Goal: Check status

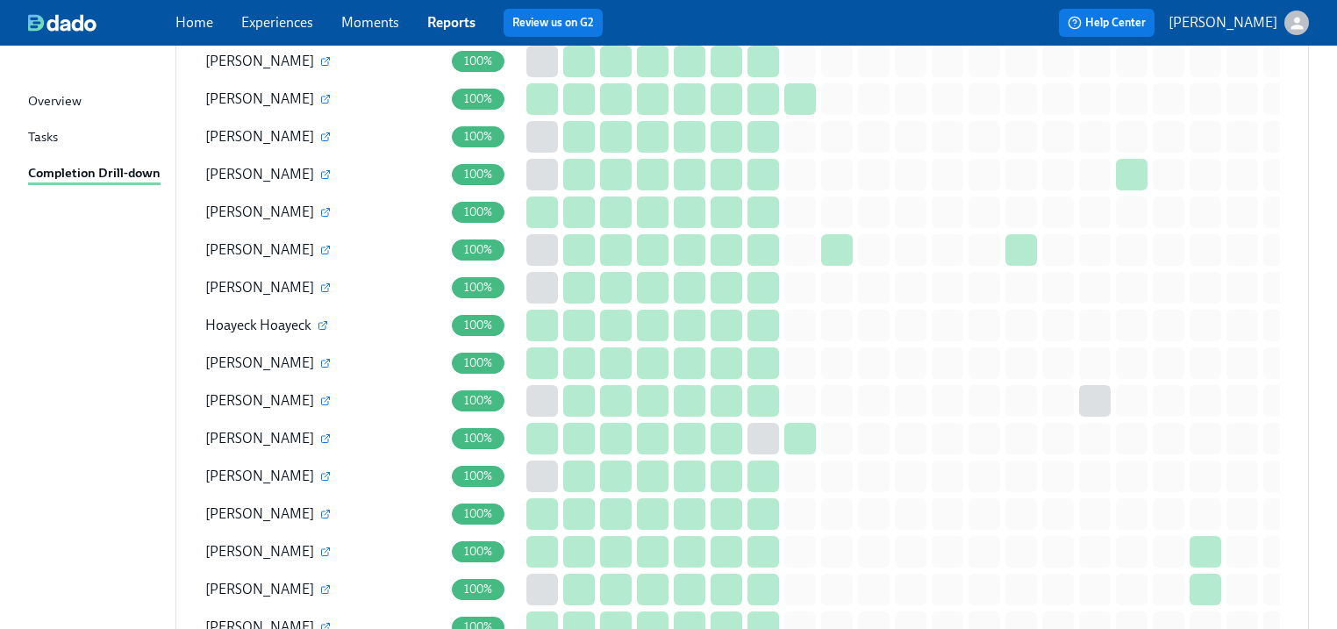
scroll to position [1334, 0]
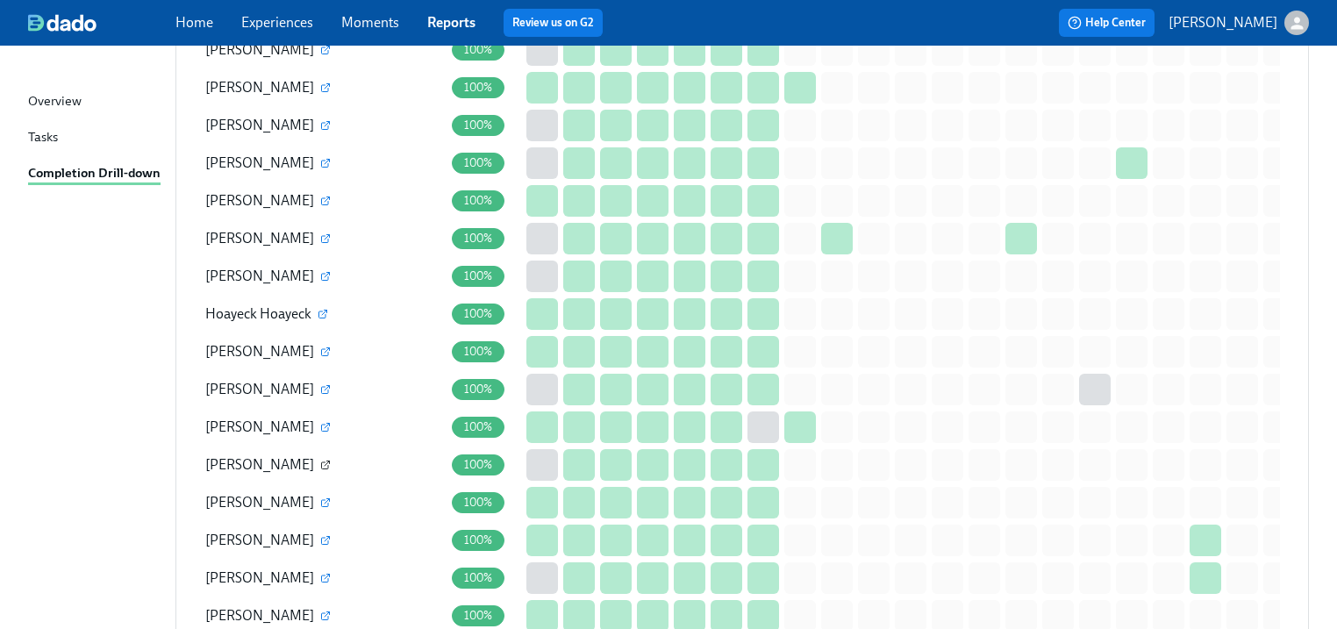
click at [322, 463] on icon "button" at bounding box center [325, 465] width 7 height 7
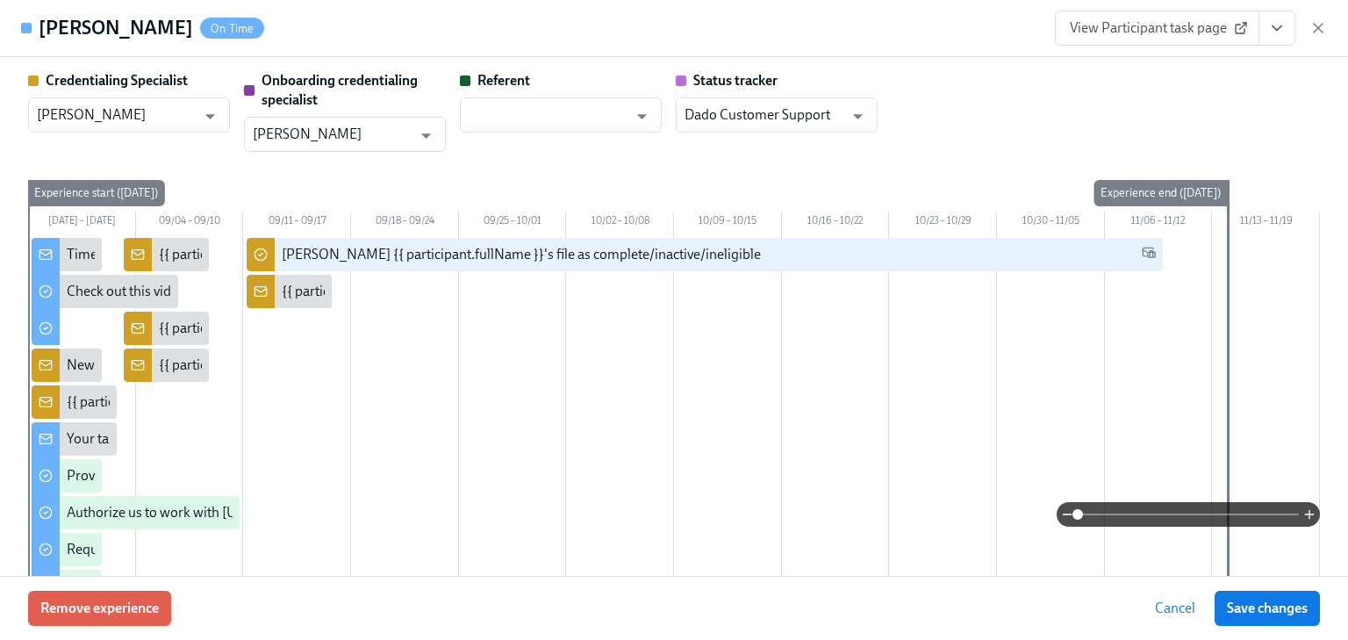
click at [1277, 23] on icon "View task page" at bounding box center [1277, 28] width 18 height 18
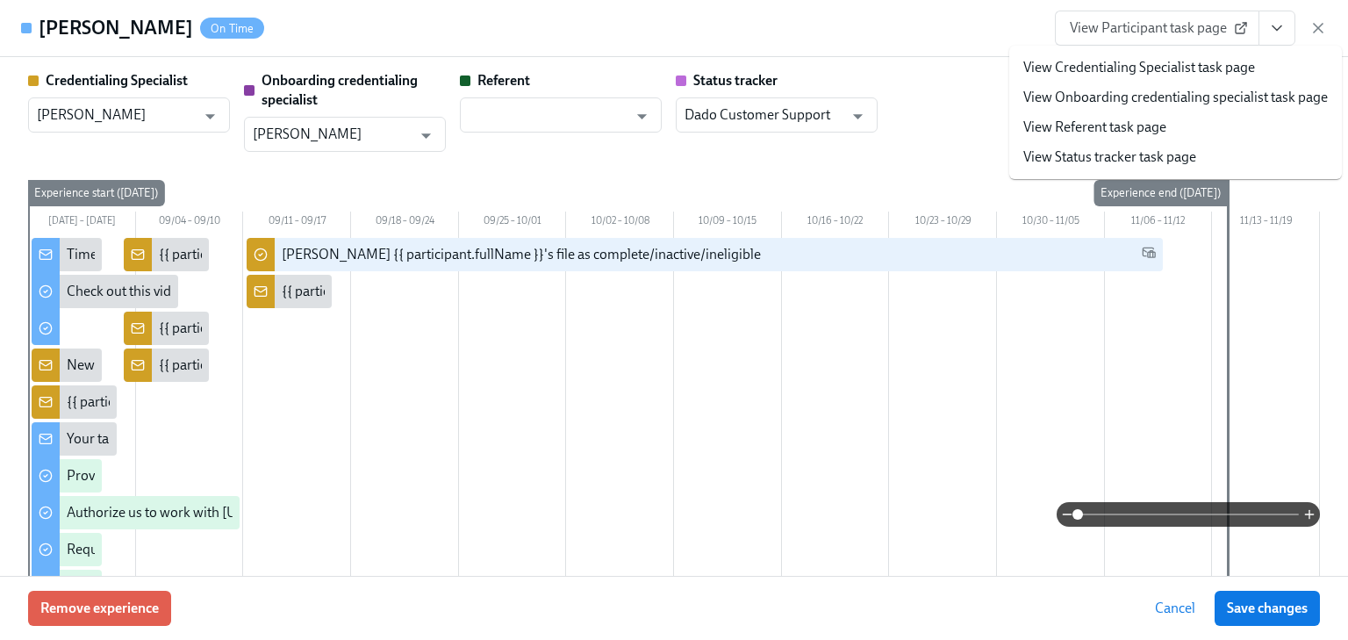
click at [1134, 68] on link "View Credentialing Specialist task page" at bounding box center [1139, 67] width 232 height 19
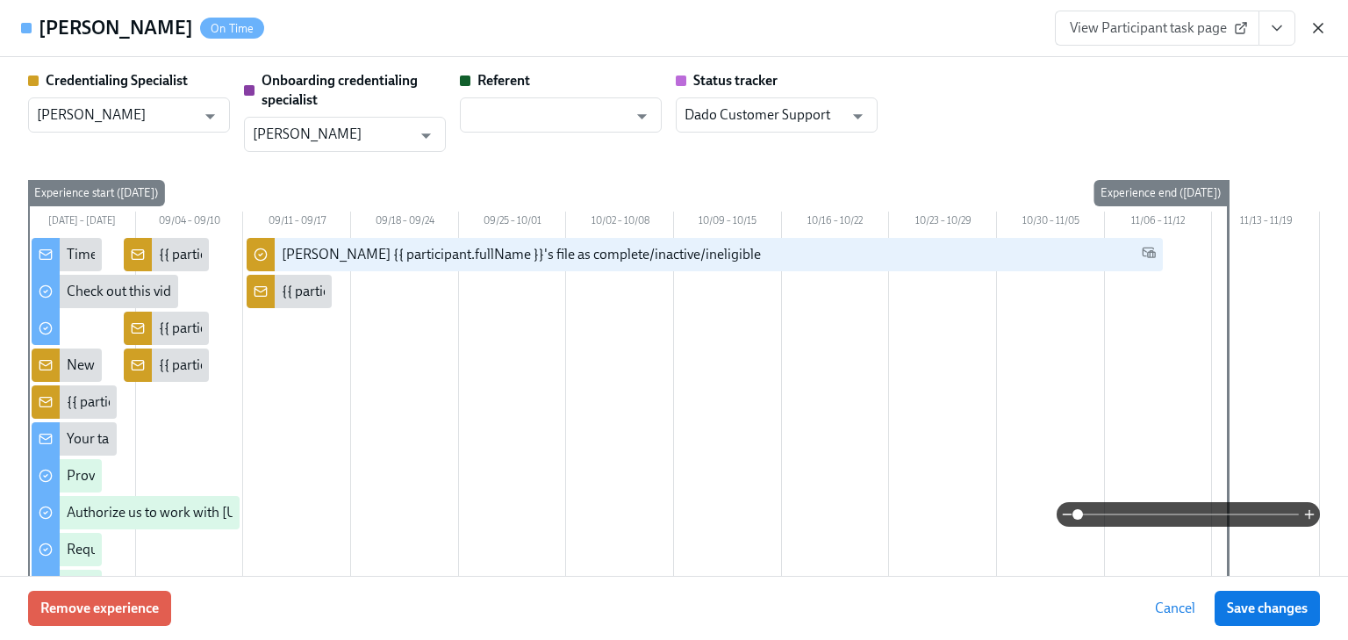
click at [1314, 19] on icon "button" at bounding box center [1318, 28] width 18 height 18
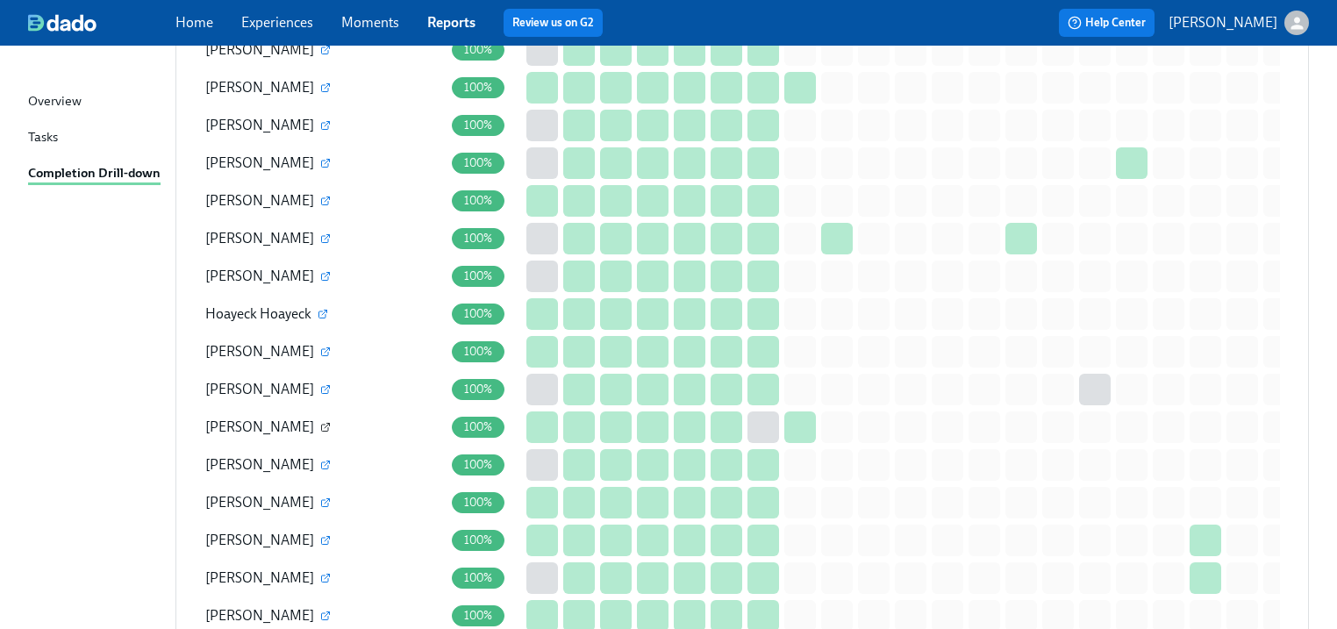
click at [320, 423] on icon "button" at bounding box center [325, 427] width 11 height 11
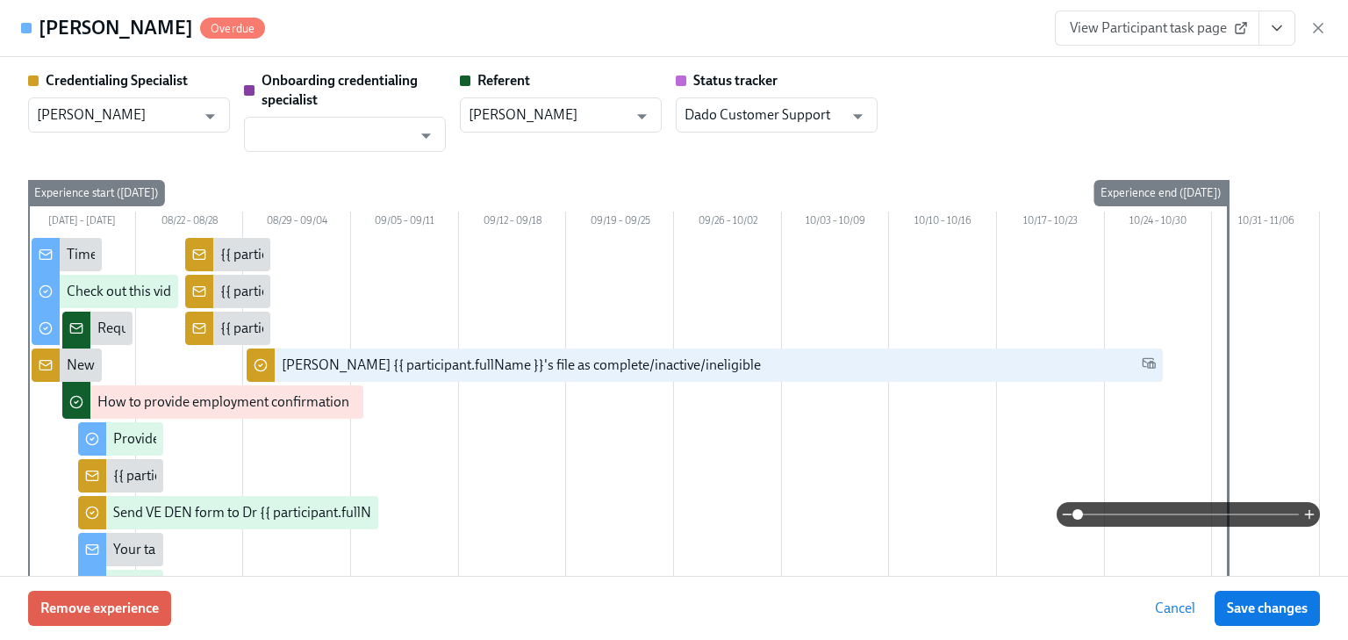
click at [1281, 28] on icon "View task page" at bounding box center [1277, 28] width 18 height 18
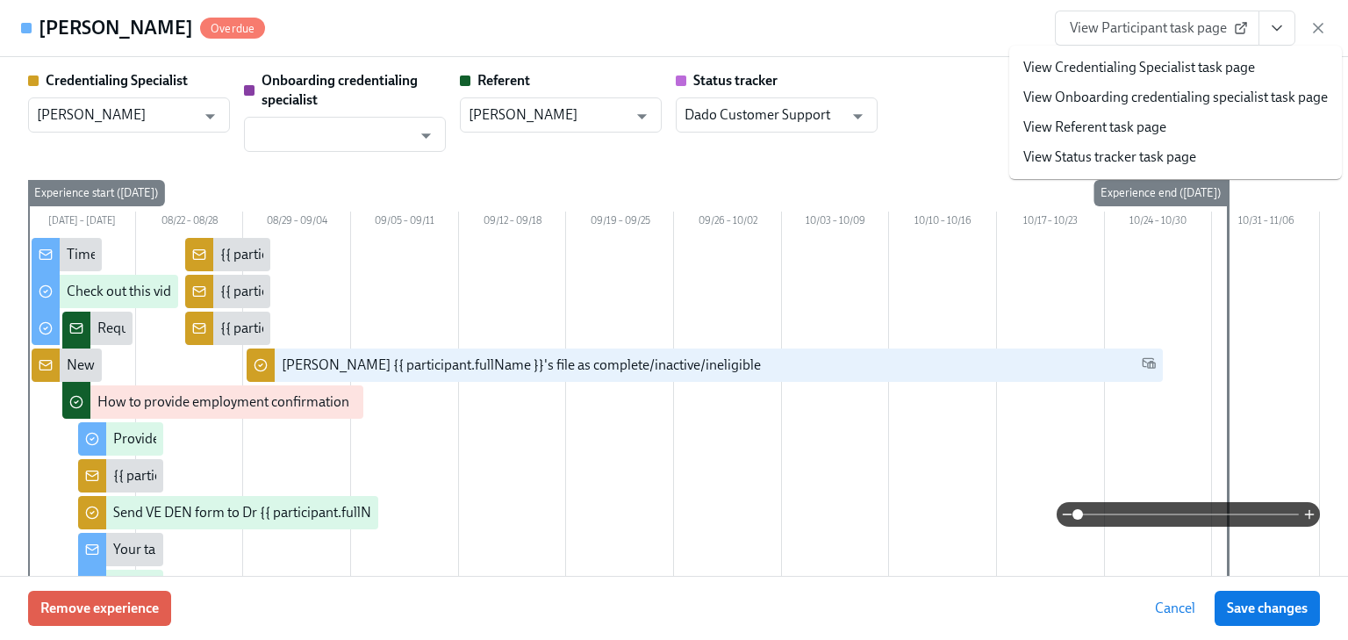
click at [1128, 58] on link "View Credentialing Specialist task page" at bounding box center [1139, 67] width 232 height 19
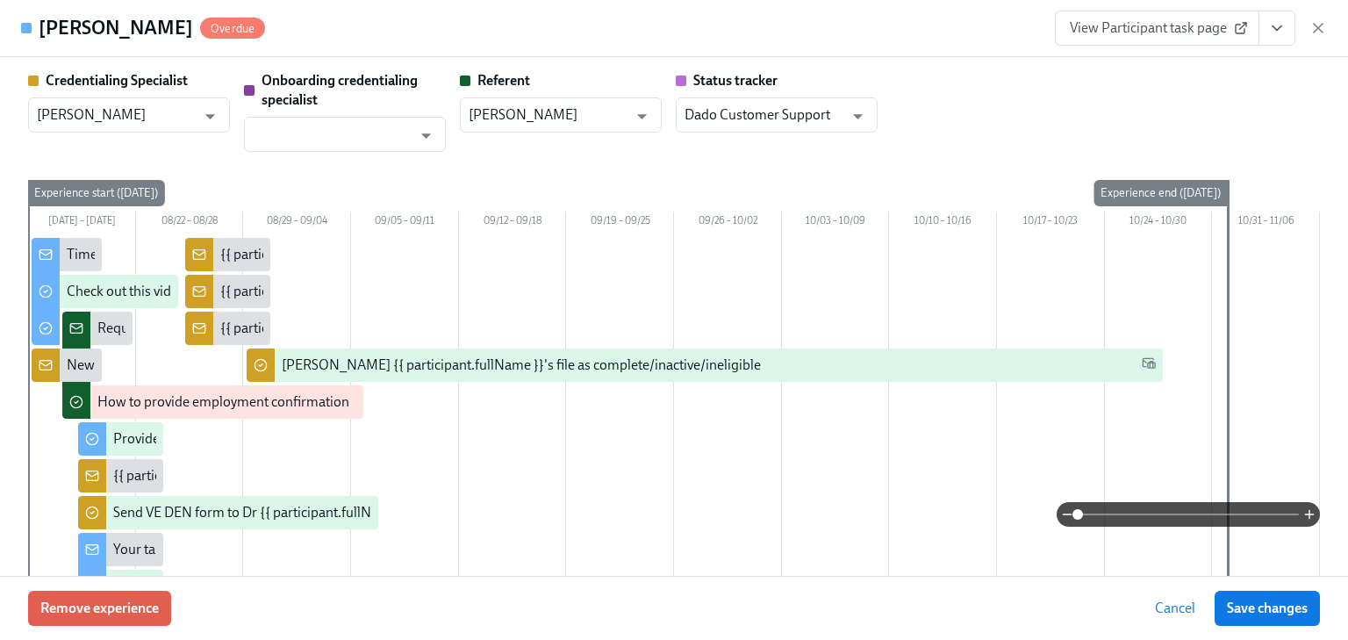
click at [1318, 33] on icon "button" at bounding box center [1318, 28] width 18 height 18
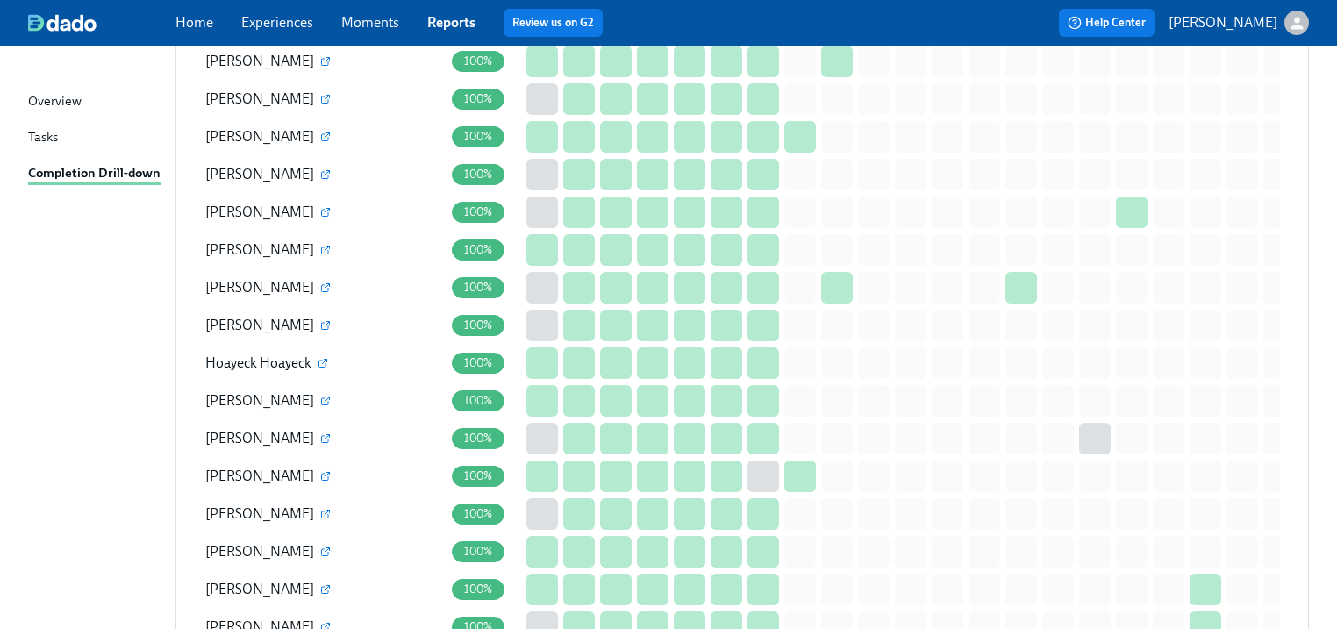
scroll to position [1123, 0]
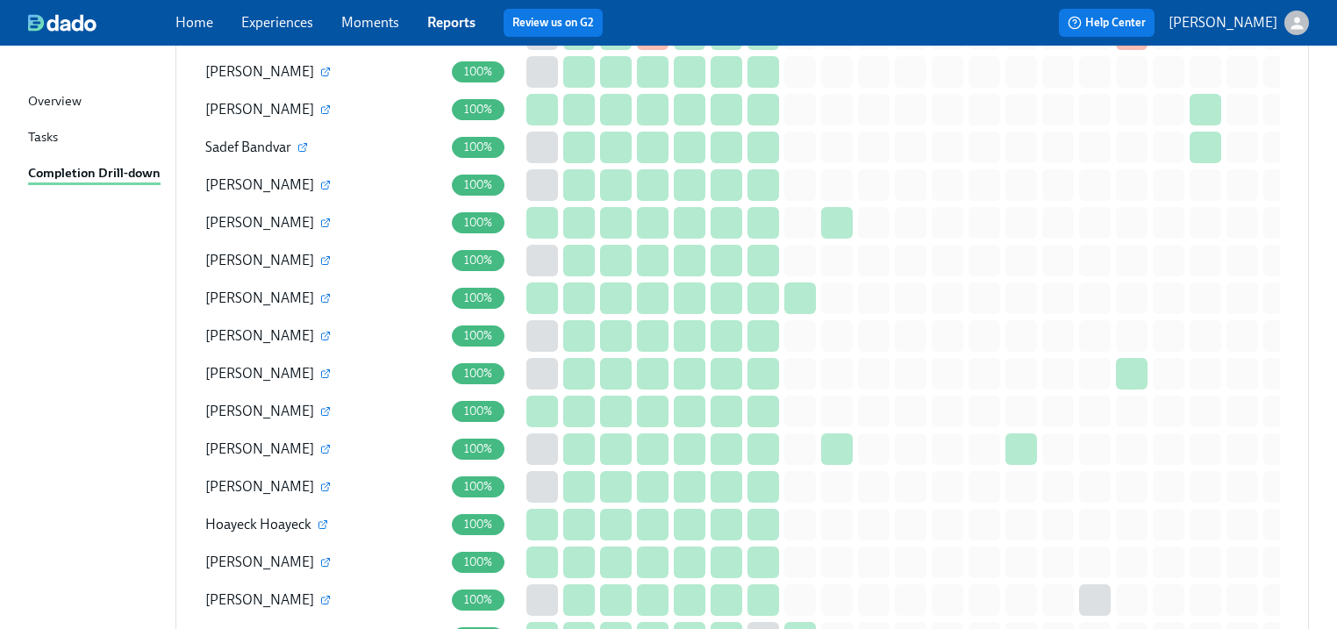
click at [298, 29] on link "Experiences" at bounding box center [277, 22] width 72 height 17
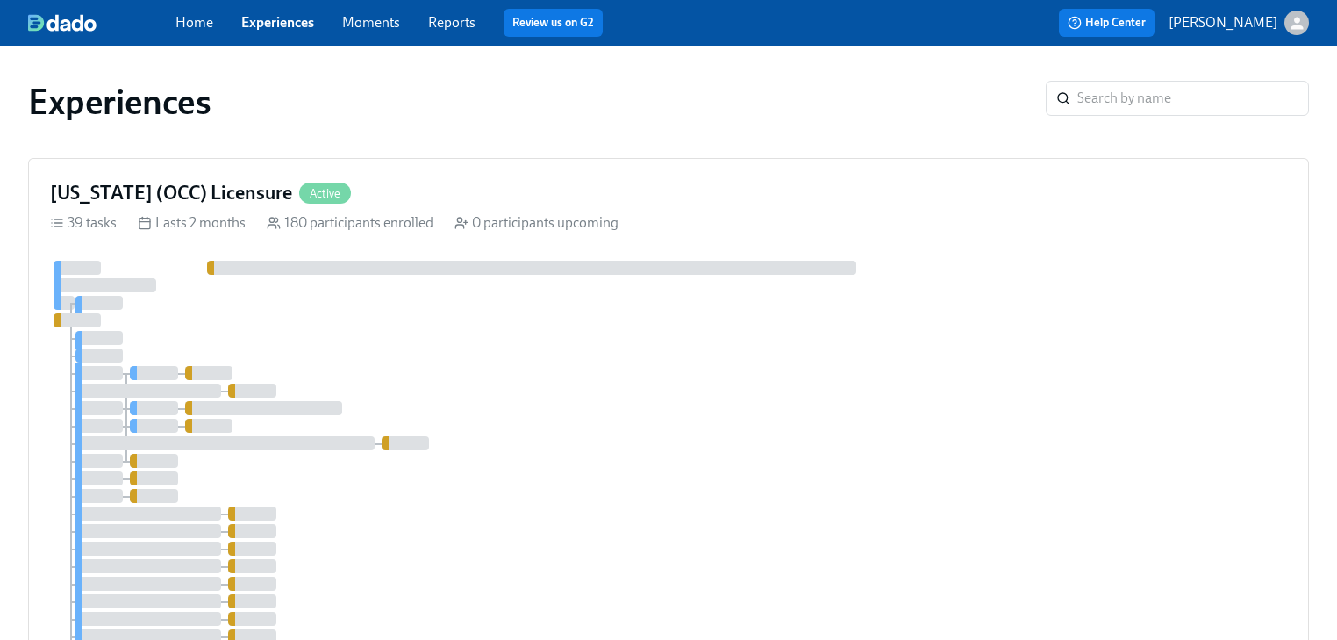
click at [445, 25] on link "Reports" at bounding box center [451, 22] width 47 height 17
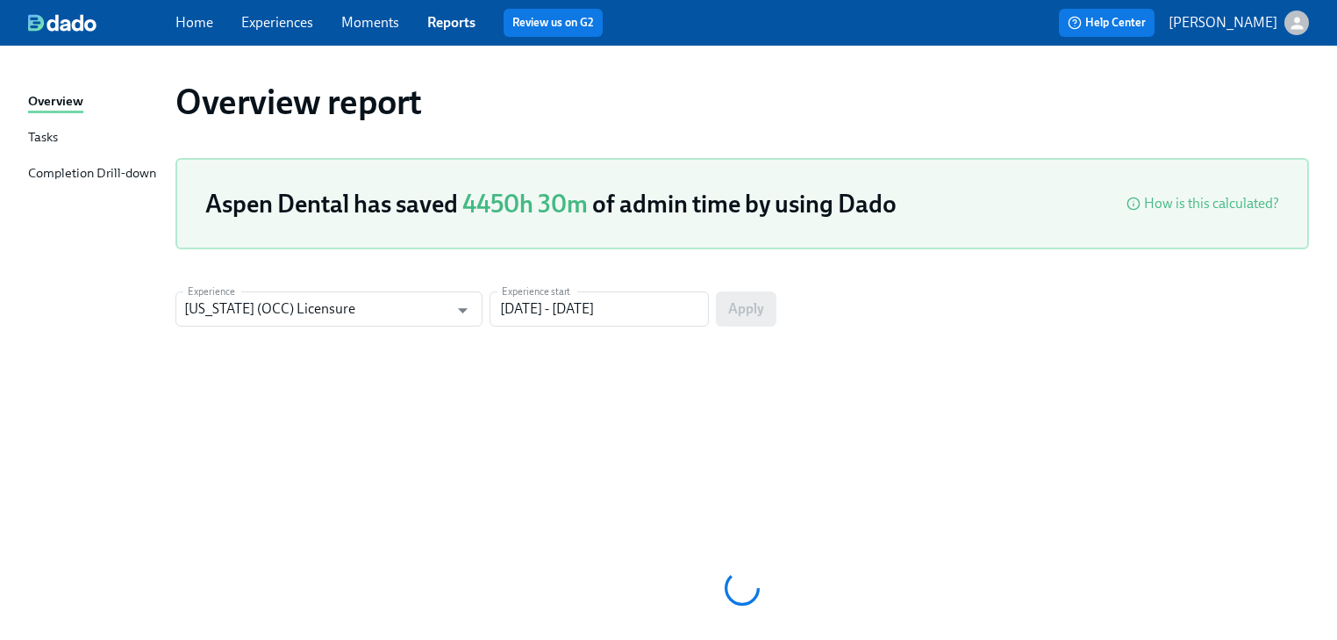
click at [102, 176] on div "Completion Drill-down" at bounding box center [92, 174] width 128 height 22
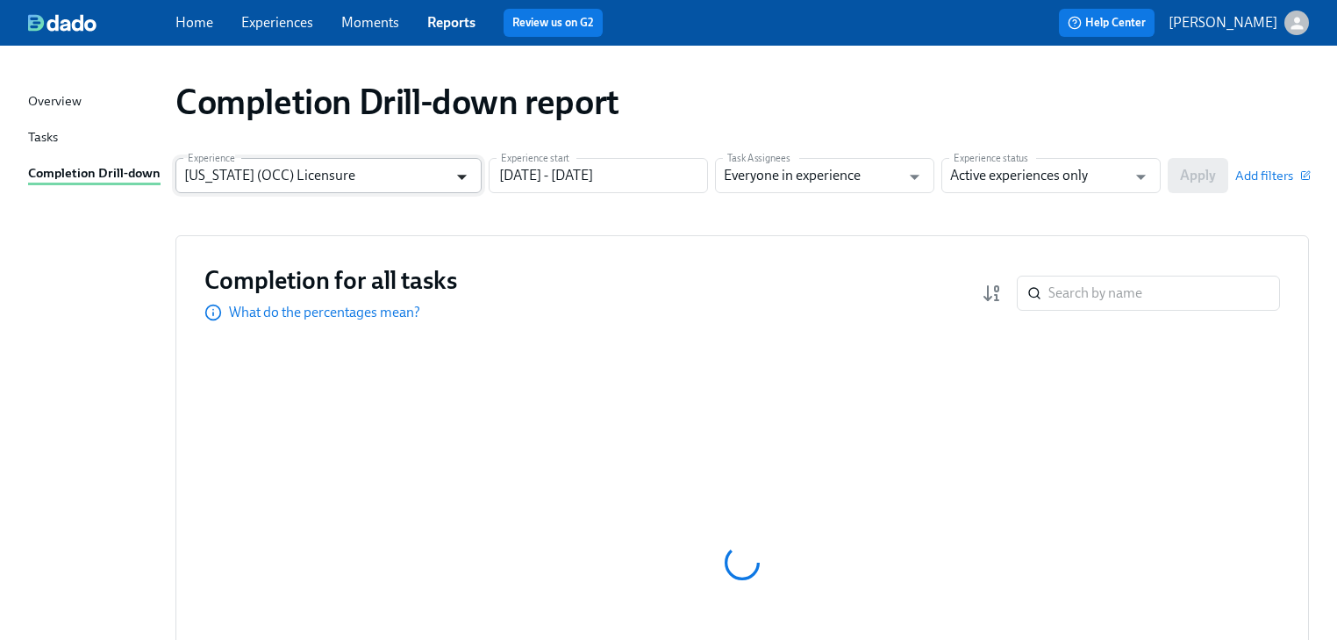
click at [456, 169] on icon "Open" at bounding box center [462, 177] width 24 height 24
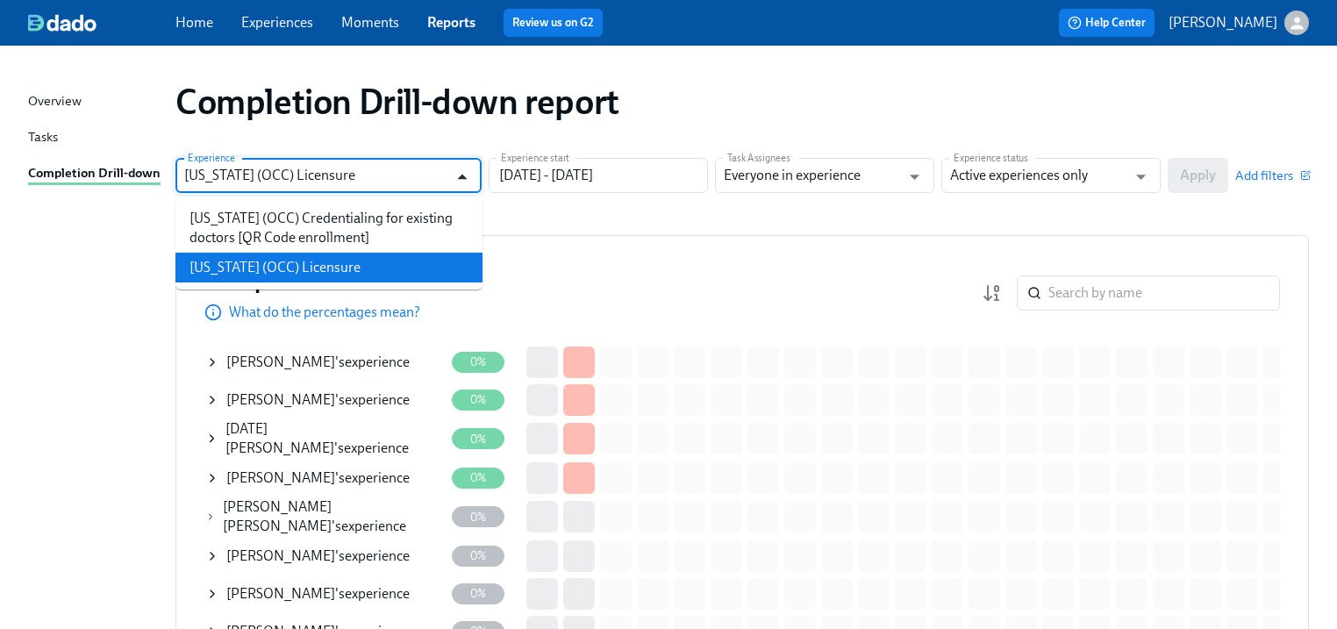
click at [463, 173] on icon "Close" at bounding box center [462, 177] width 24 height 24
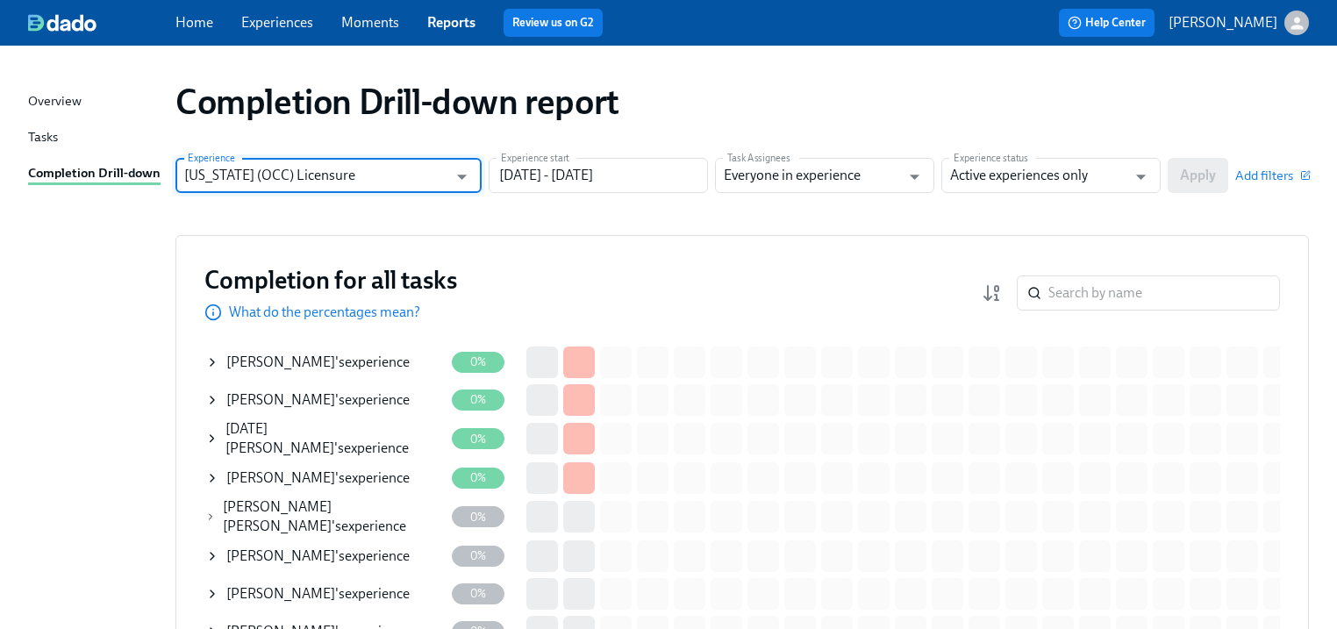
click at [34, 134] on div "Tasks" at bounding box center [43, 138] width 30 height 22
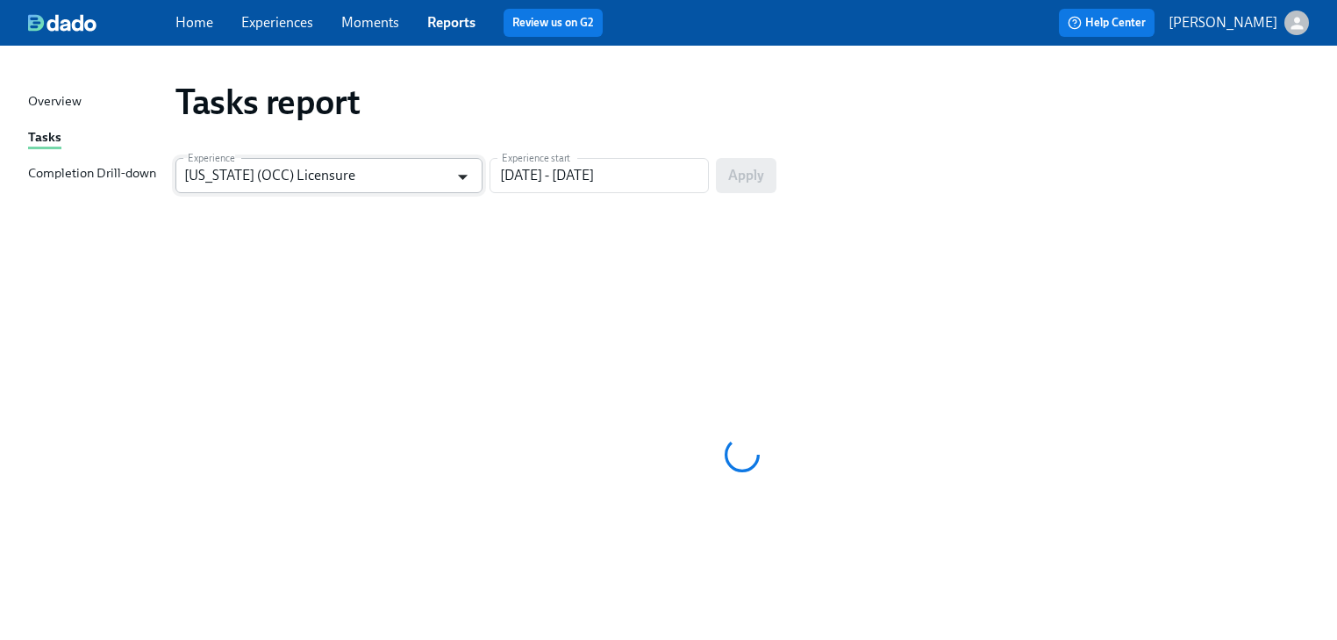
click at [462, 177] on icon "Open" at bounding box center [463, 177] width 10 height 5
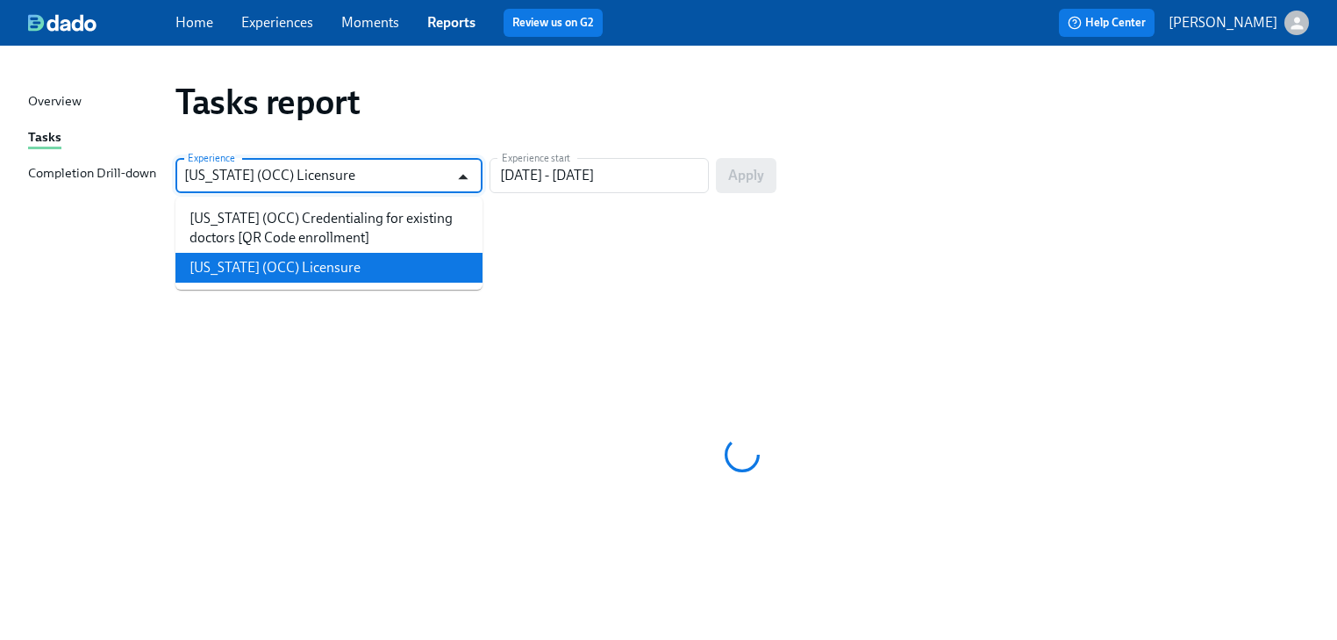
click at [462, 177] on icon "Close" at bounding box center [463, 176] width 10 height 5
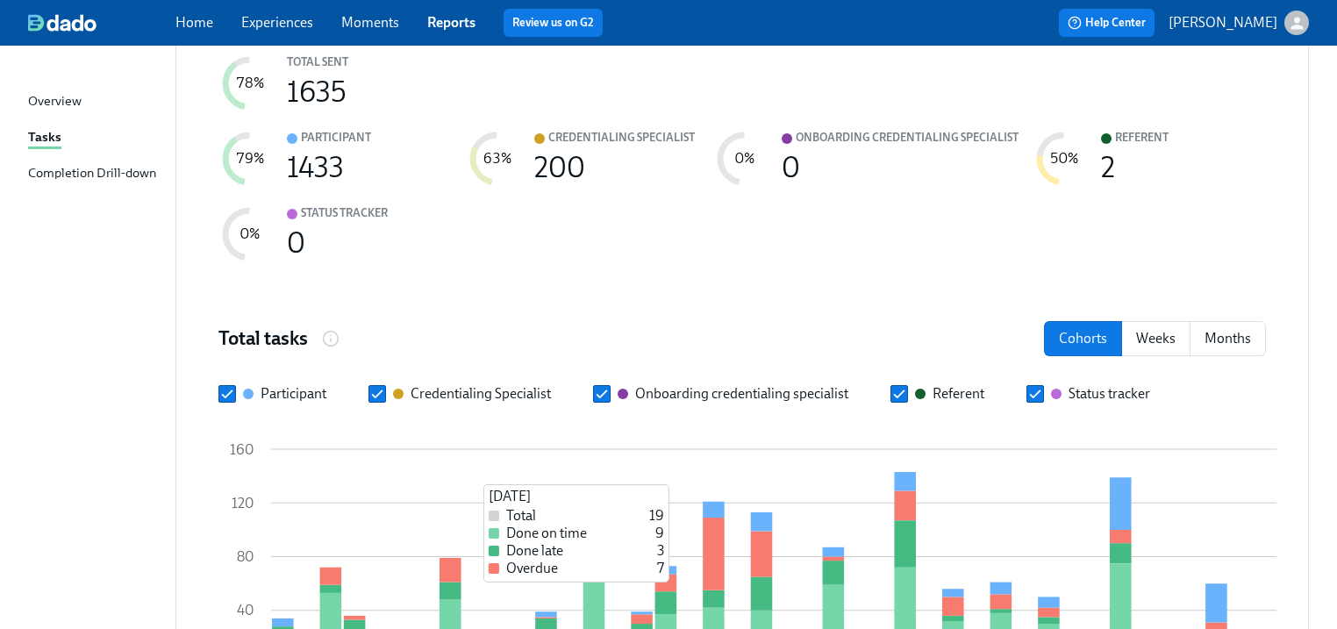
scroll to position [351, 0]
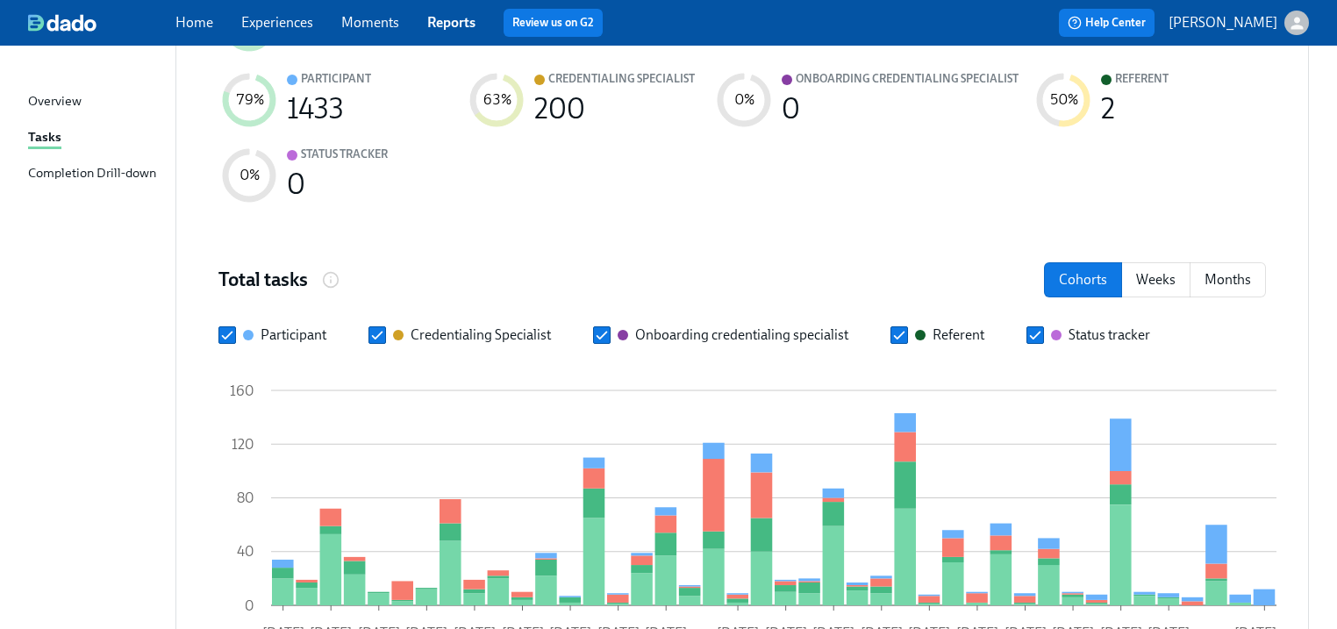
click at [459, 326] on div "Credentialing Specialist" at bounding box center [481, 335] width 140 height 19
click at [385, 327] on input "Credentialing Specialist" at bounding box center [377, 335] width 16 height 16
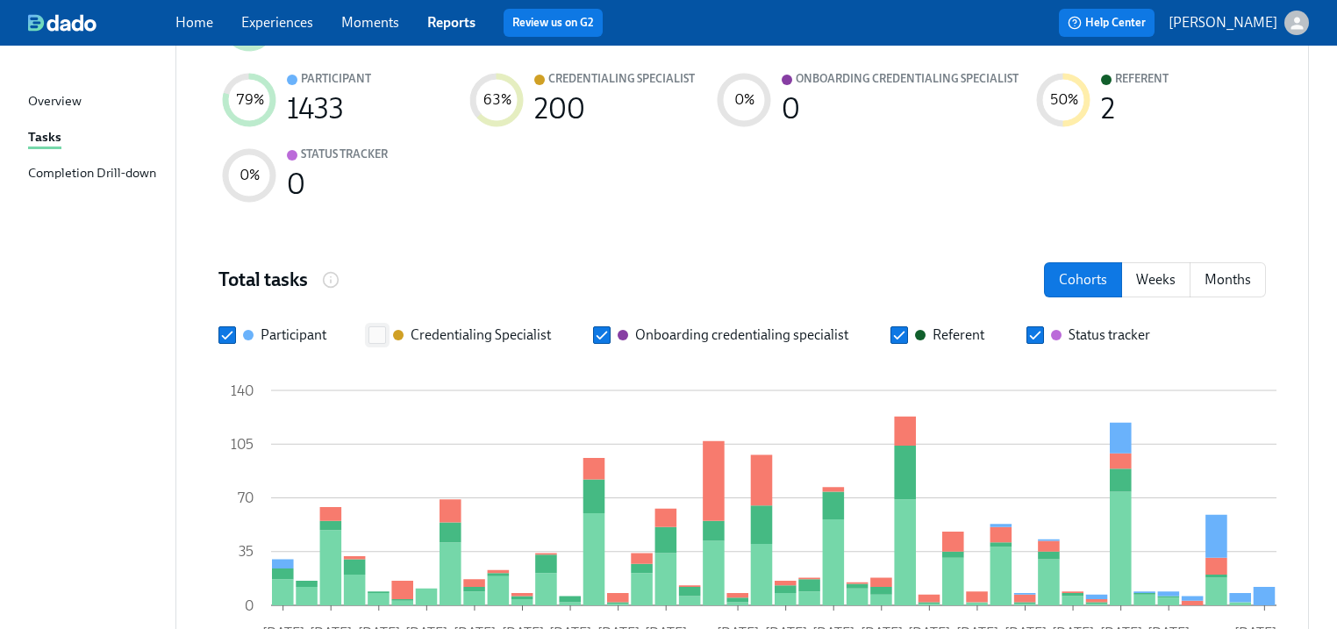
click at [376, 327] on input "Credentialing Specialist" at bounding box center [377, 335] width 16 height 16
checkbox input "true"
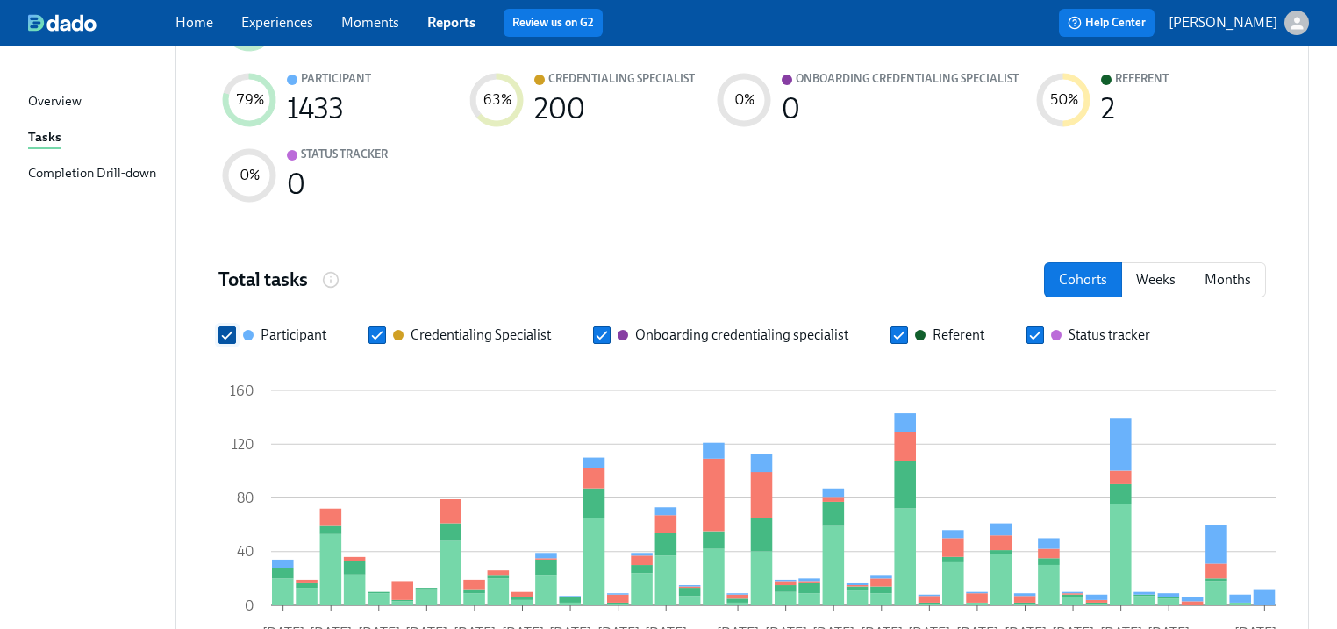
click at [225, 327] on input "Participant" at bounding box center [227, 335] width 16 height 16
checkbox input "false"
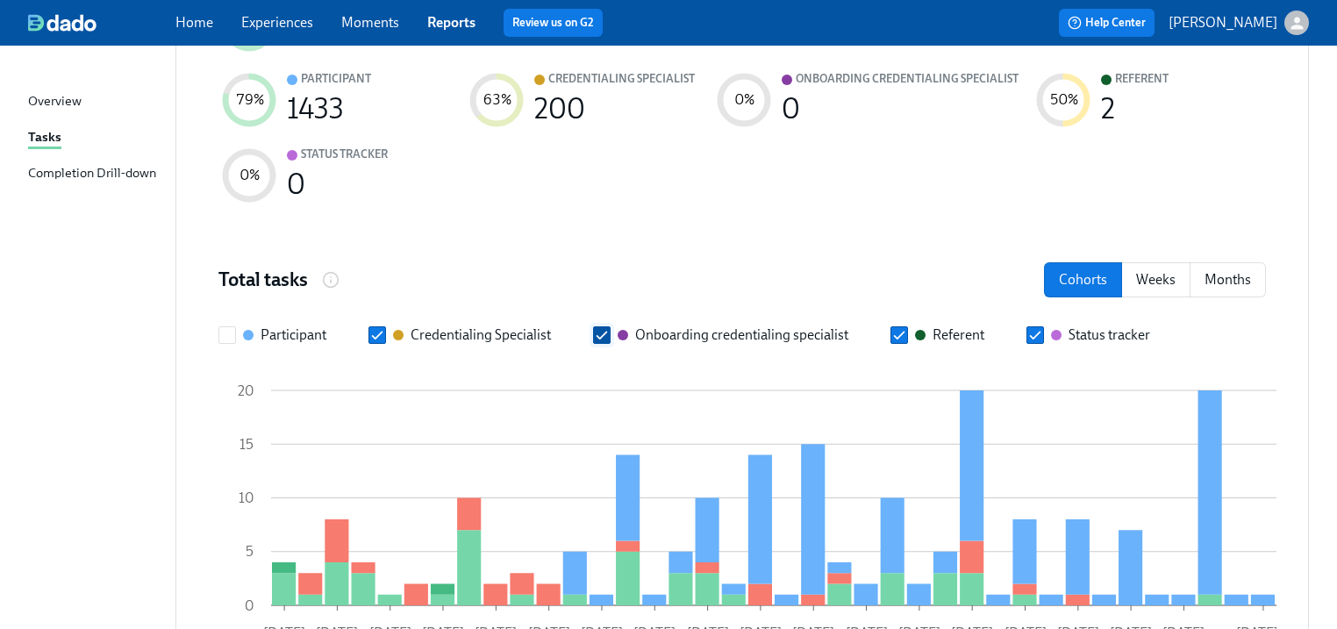
click at [607, 327] on input "Onboarding credentialing specialist" at bounding box center [602, 335] width 16 height 16
checkbox input "false"
click at [902, 327] on input "Referent" at bounding box center [899, 335] width 16 height 16
checkbox input "false"
click at [1031, 327] on input "Status tracker" at bounding box center [1035, 335] width 16 height 16
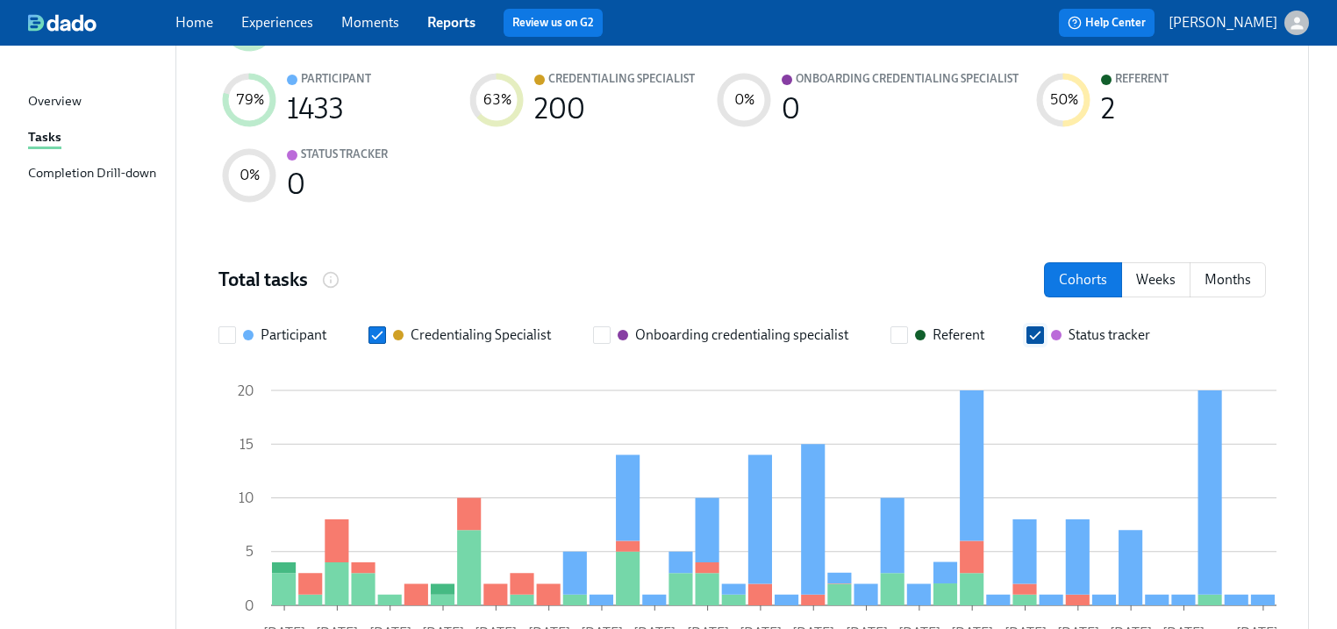
checkbox input "false"
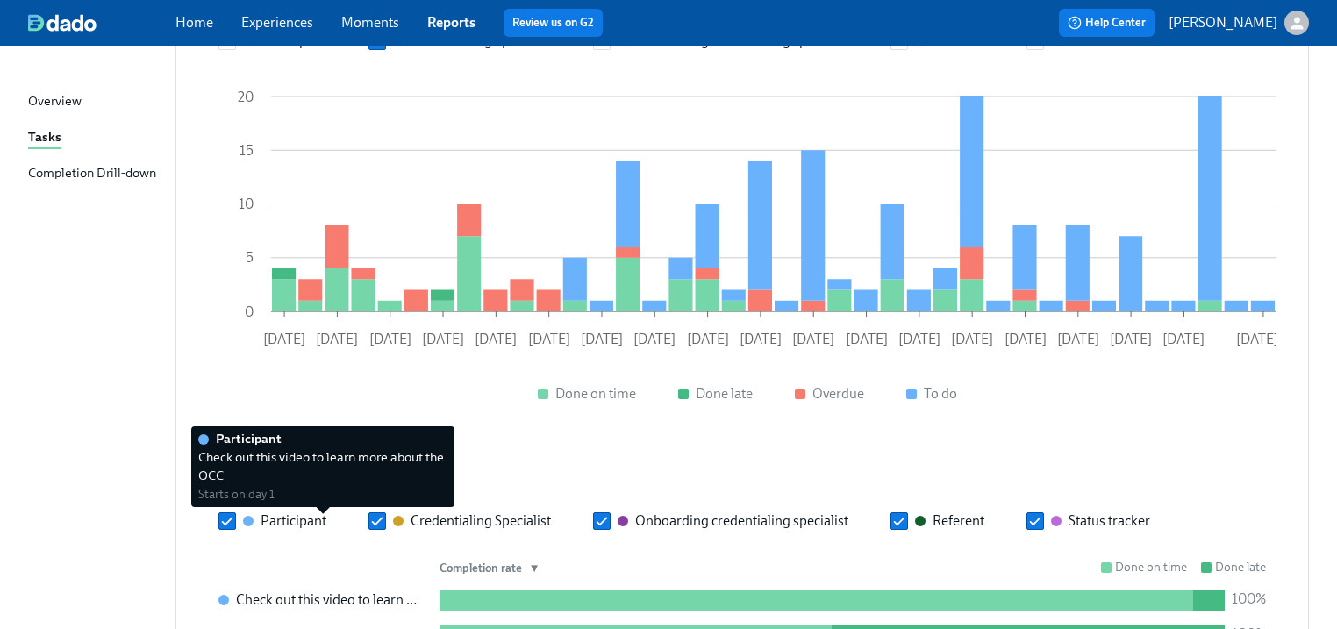
scroll to position [644, 0]
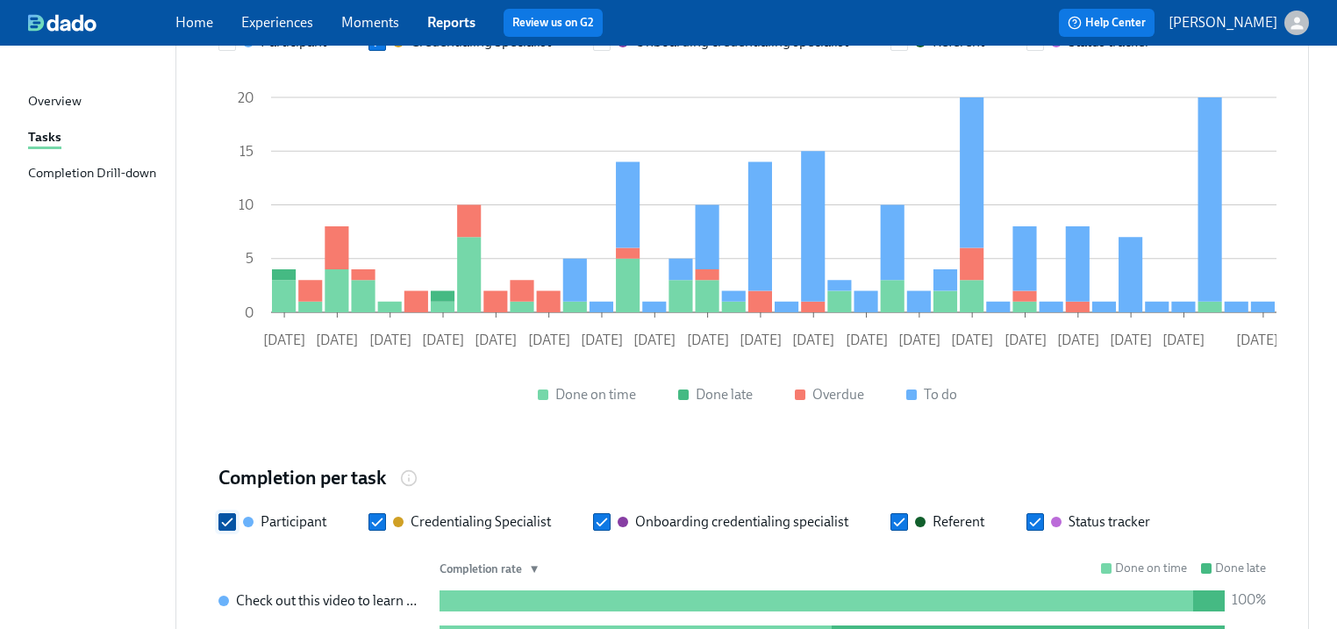
click at [228, 514] on input "Participant" at bounding box center [227, 522] width 16 height 16
checkbox input "false"
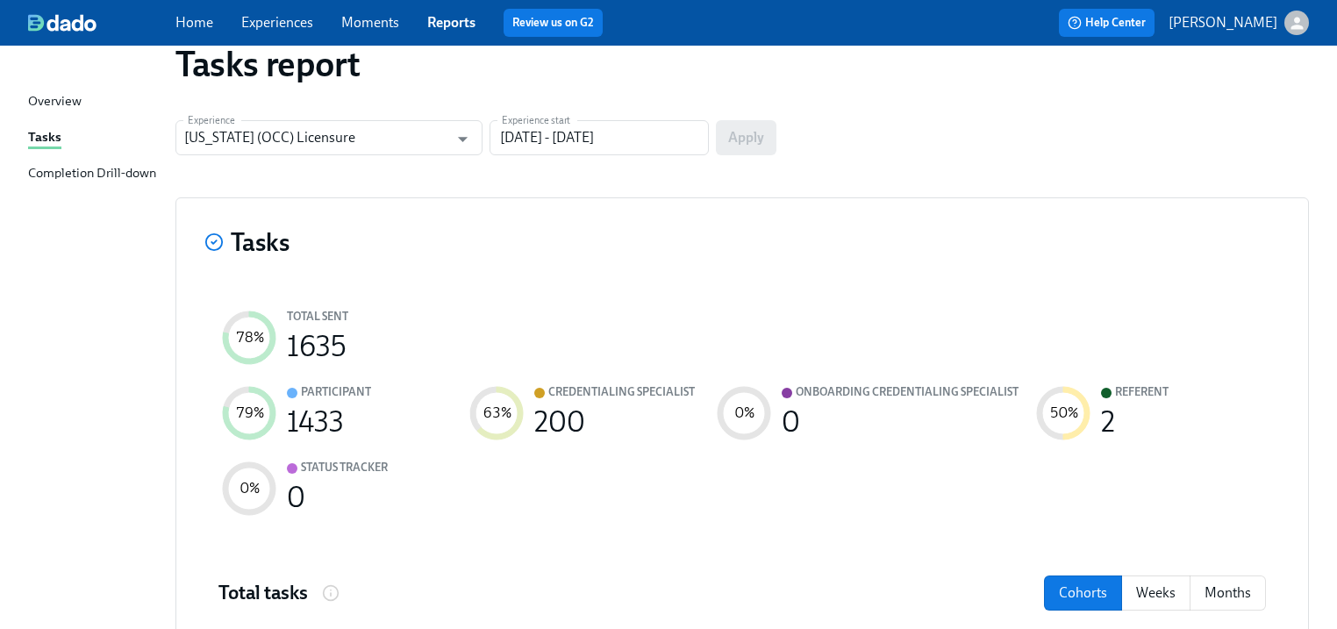
scroll to position [0, 11]
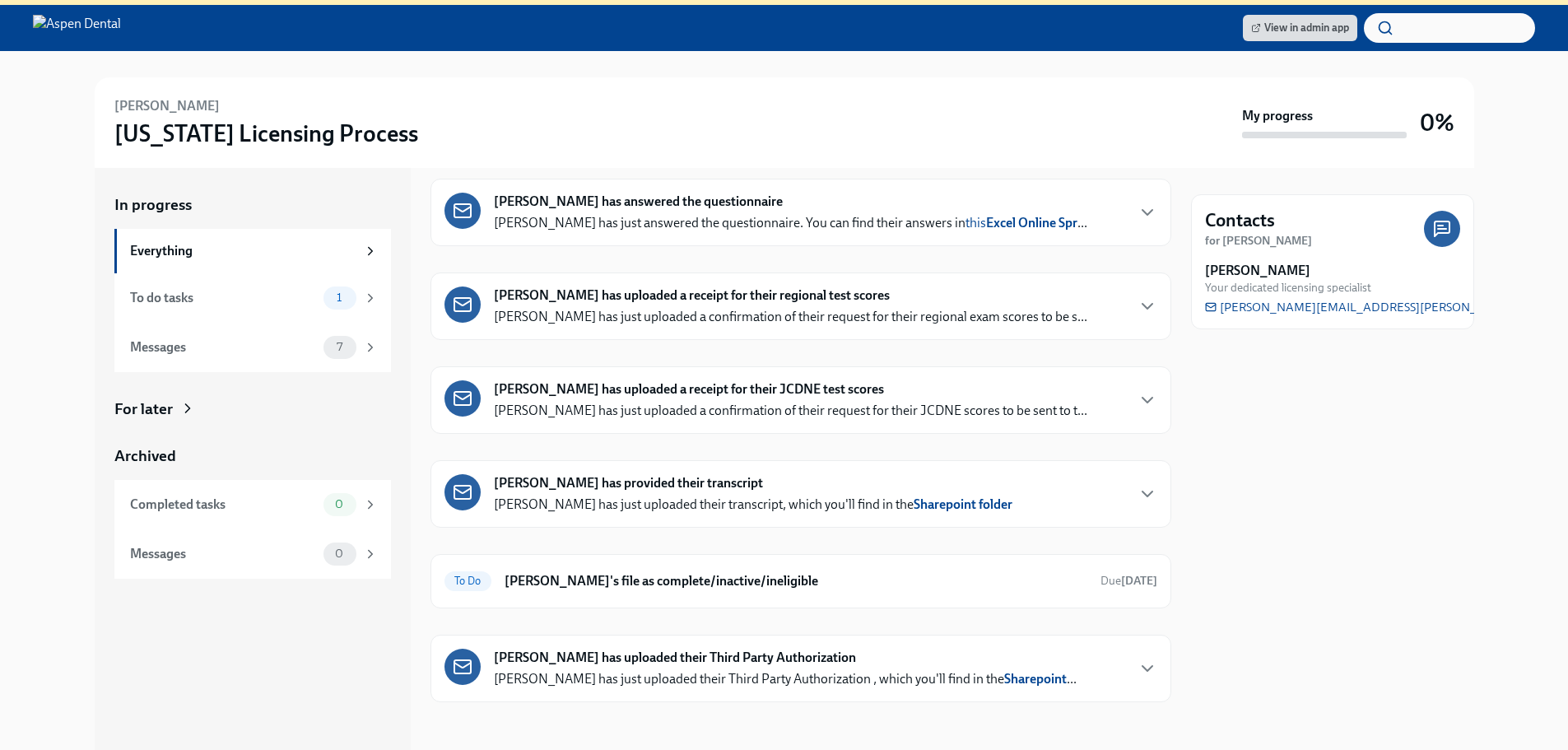
scroll to position [185, 0]
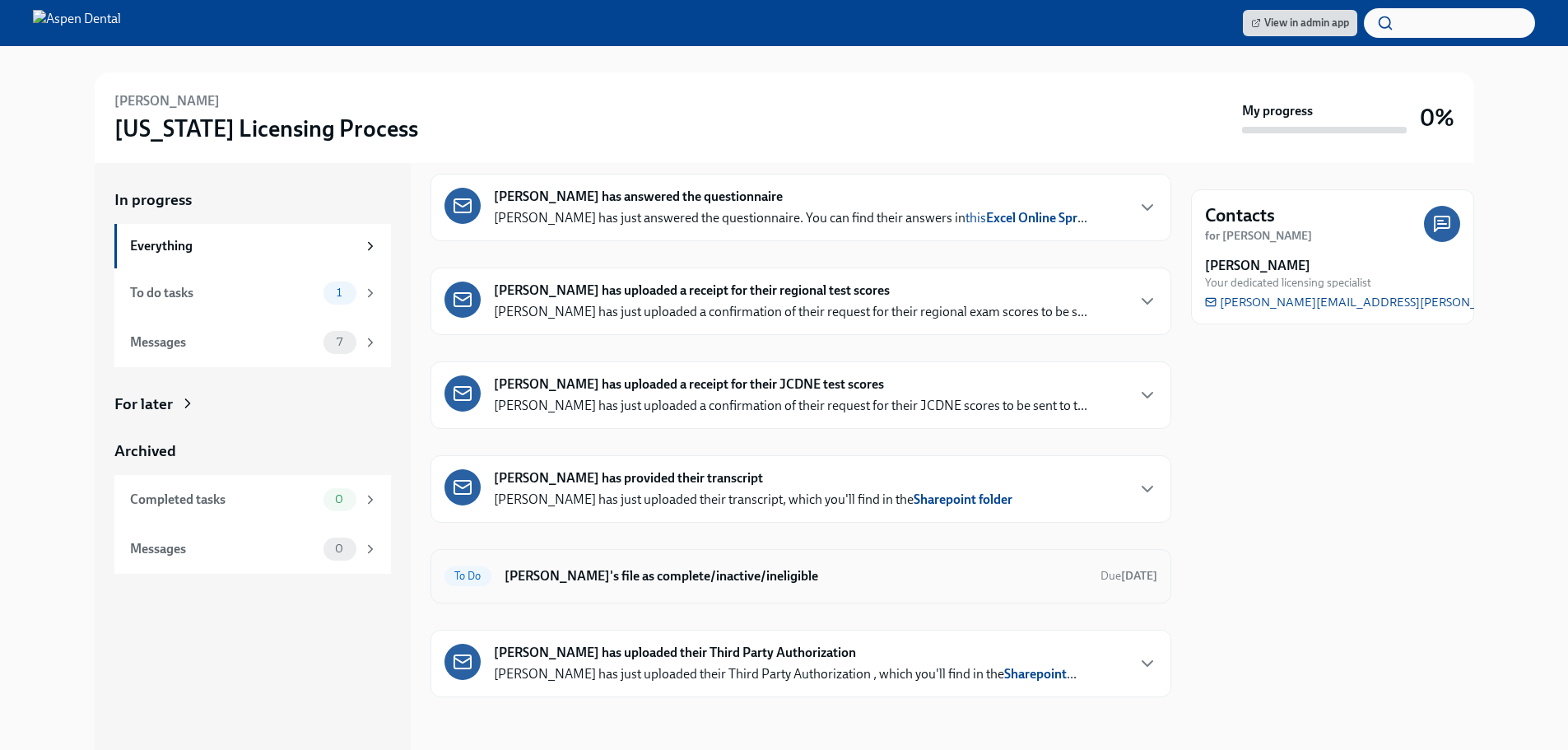
click at [570, 579] on h6 "[PERSON_NAME]'s file as complete/inactive/ineligible" at bounding box center [796, 576] width 583 height 18
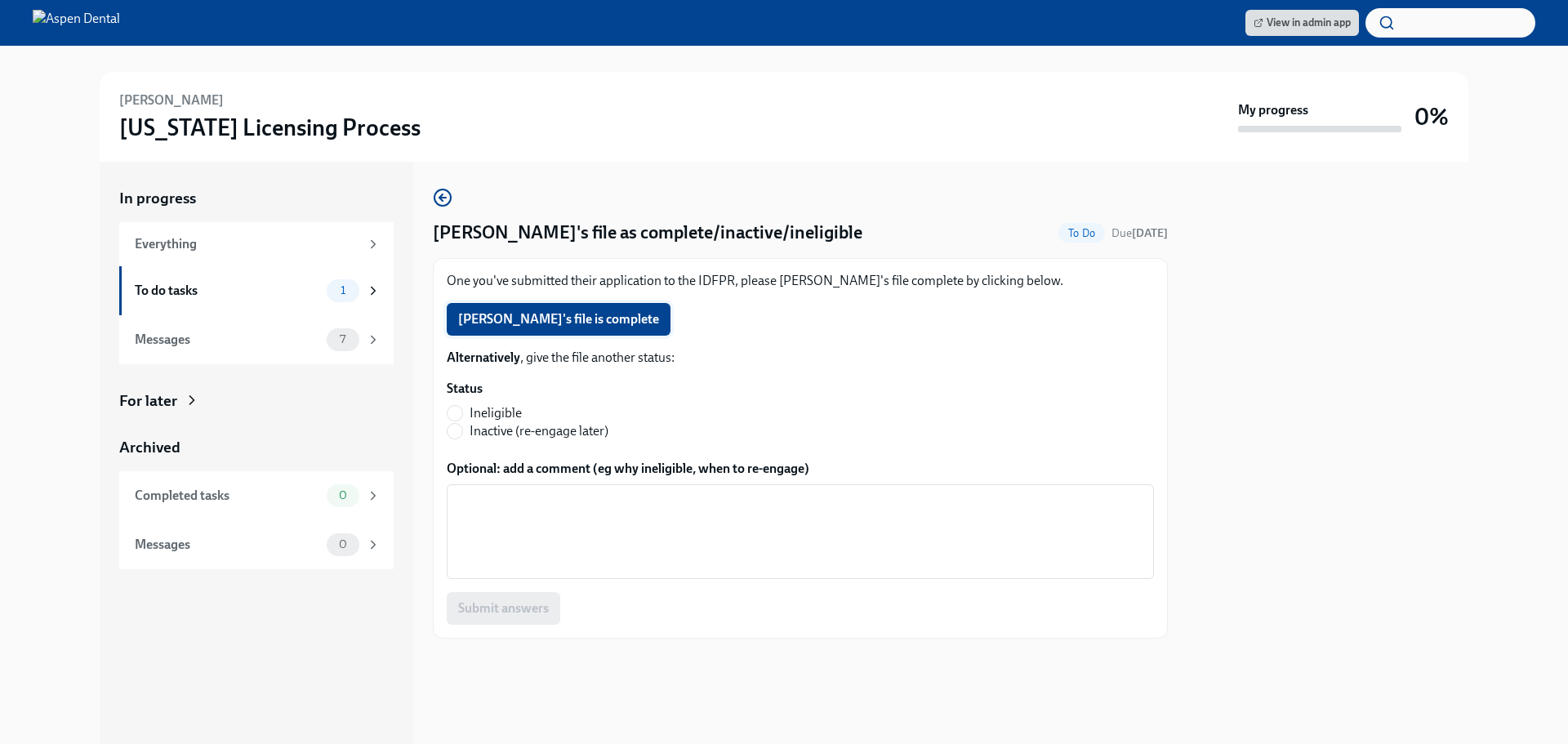
click at [556, 317] on span "Nicora Long's file is complete" at bounding box center [558, 319] width 201 height 17
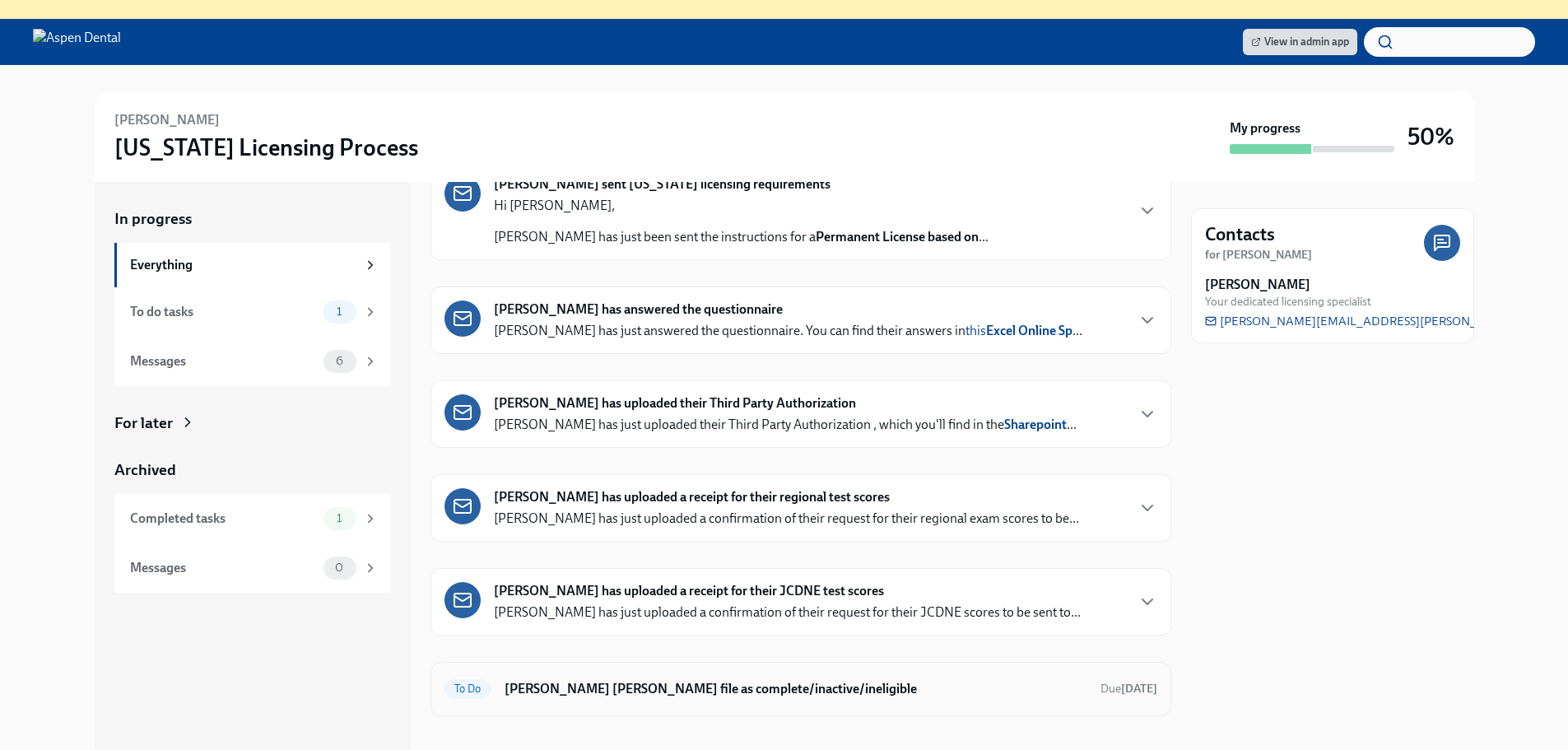
scroll to position [185, 0]
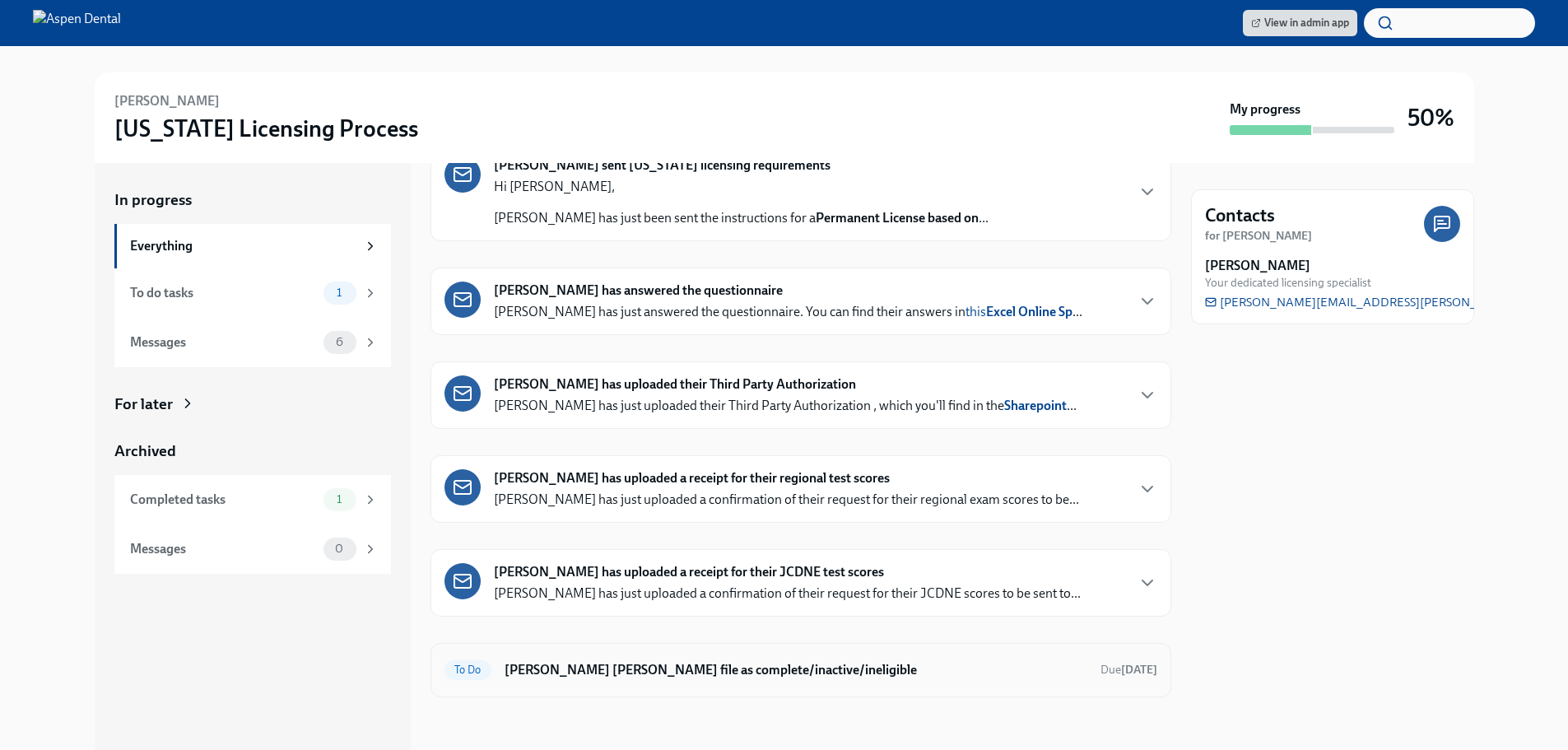
click at [625, 666] on h6 "[PERSON_NAME] [PERSON_NAME] file as complete/inactive/ineligible" at bounding box center [796, 670] width 583 height 18
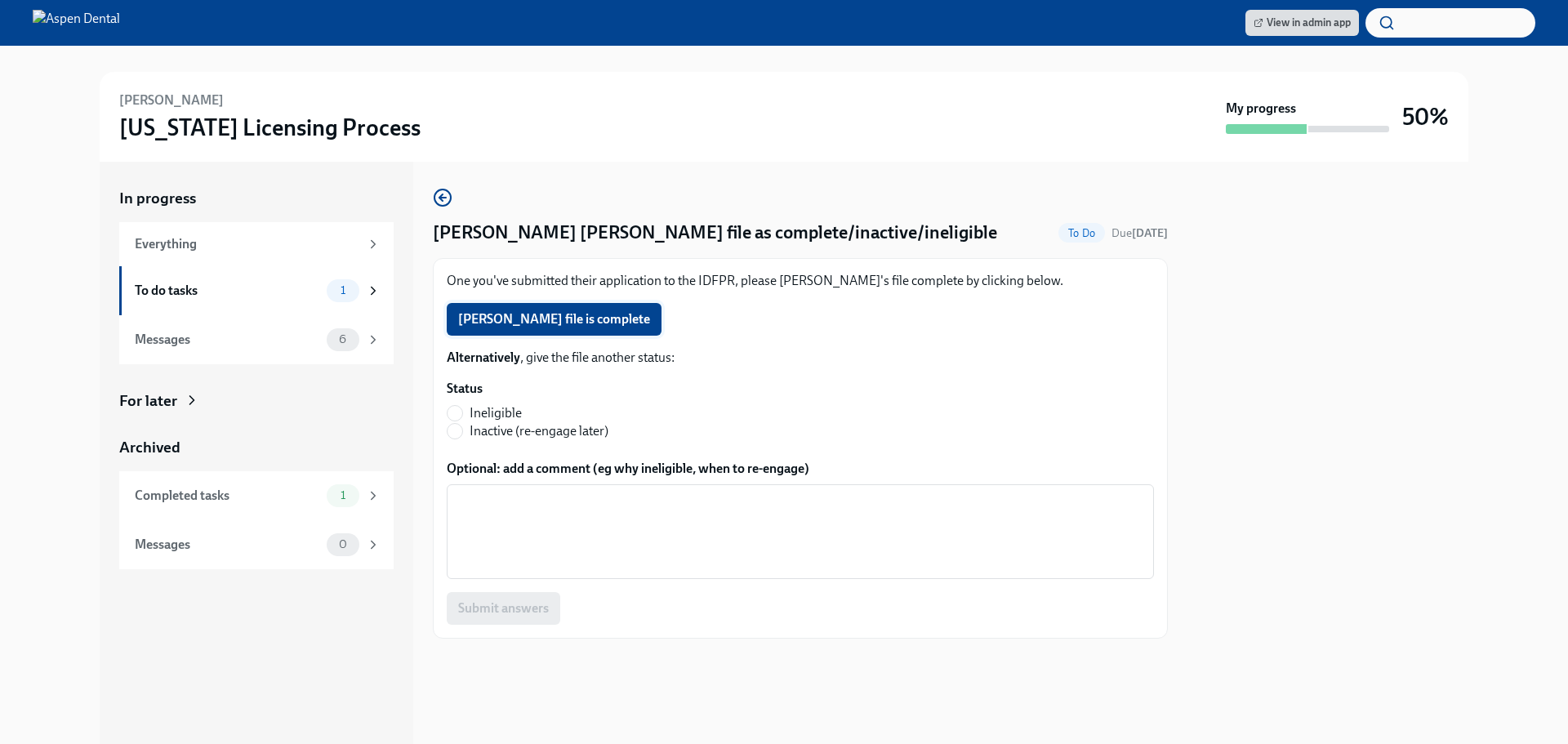
click at [539, 325] on span "Tanu Khurana's file is complete" at bounding box center [554, 319] width 192 height 17
